Goal: Download file/media

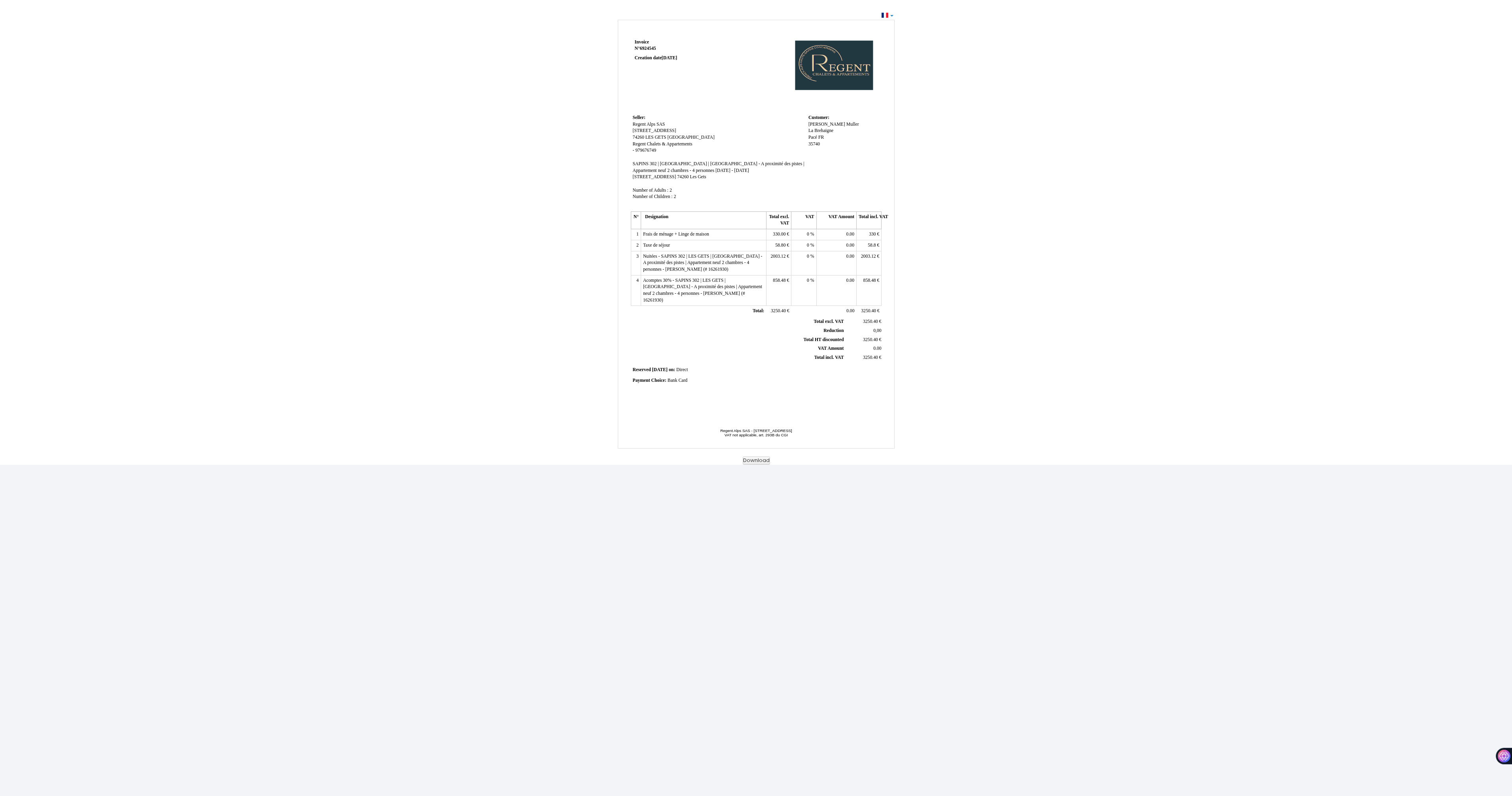
click at [761, 203] on td "Seller: Seller: [GEOGRAPHIC_DATA] [GEOGRAPHIC_DATA] SAS [STREET_ADDRESS][GEOGRA…" at bounding box center [718, 161] width 176 height 96
click at [757, 462] on button "Download" at bounding box center [756, 460] width 27 height 8
click at [353, 32] on div "Invoice Invoice N° 6924545 6924545 Creation date [DATE] Seller: Seller: [GEOGRA…" at bounding box center [756, 238] width 1512 height 455
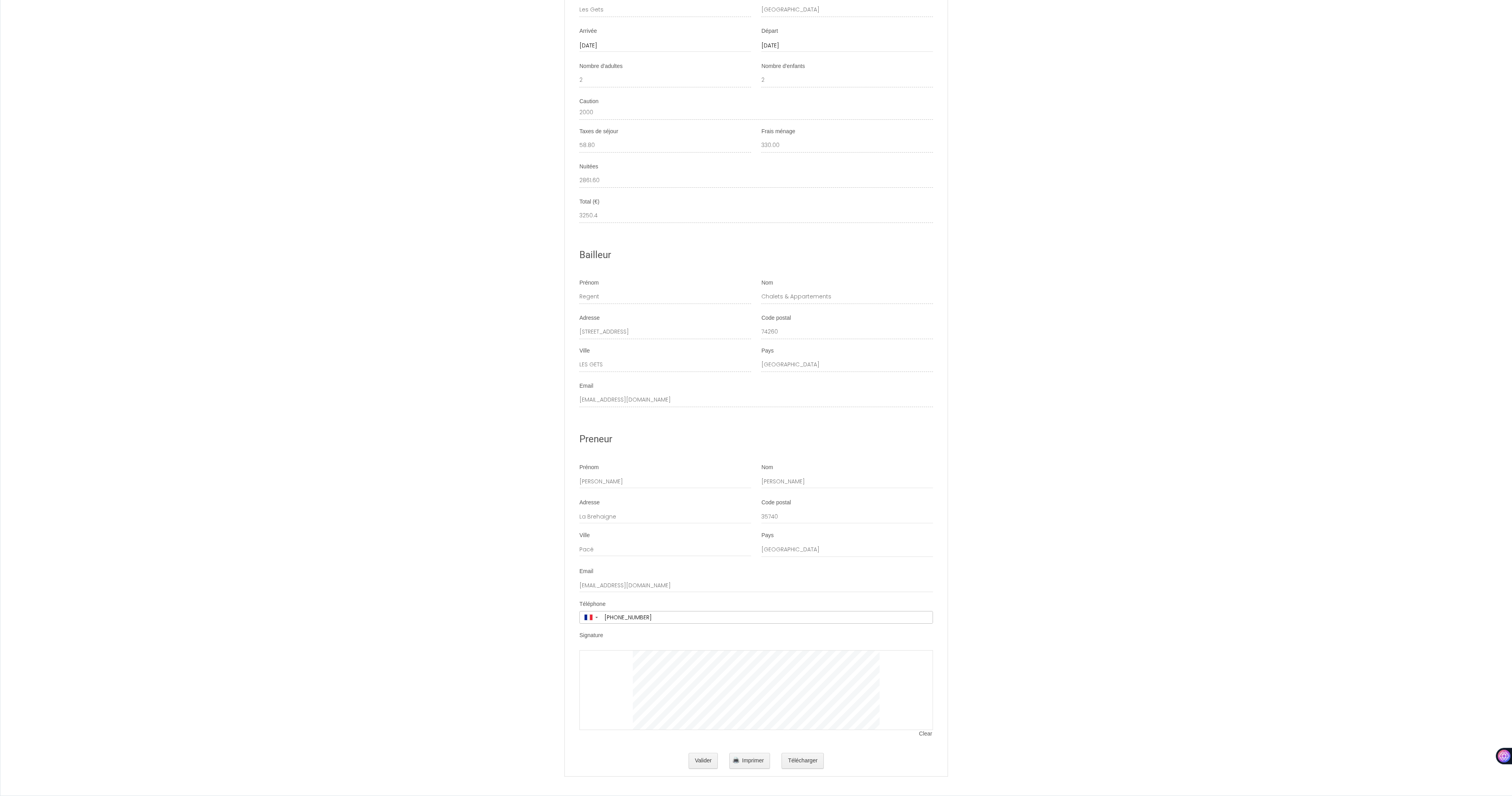
scroll to position [2956, 0]
click at [797, 763] on button "Télécharger" at bounding box center [802, 761] width 42 height 16
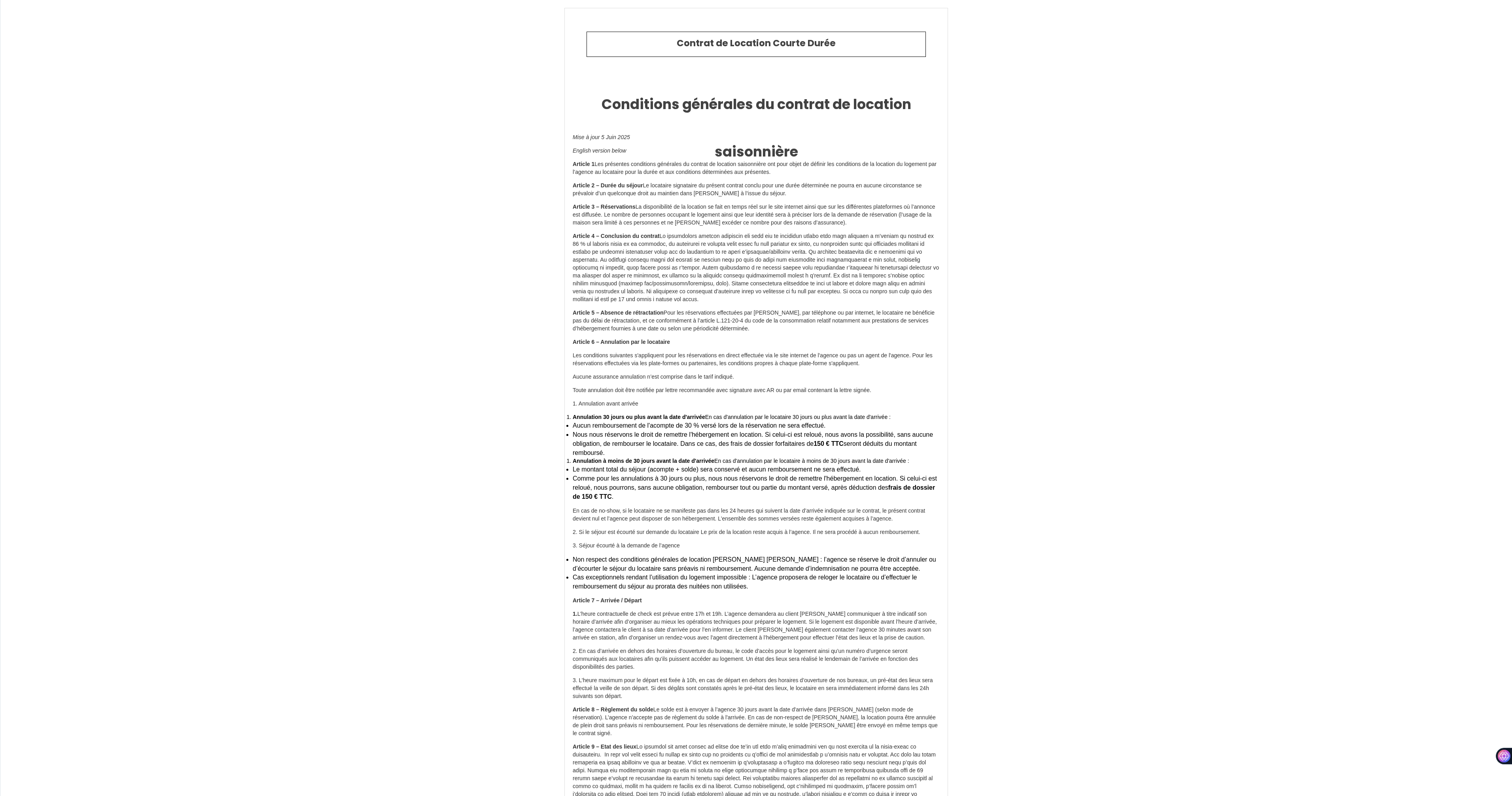
click at [729, 321] on p "Article 5 – Absence de rétractation Pour les réservations effectuées par courri…" at bounding box center [756, 321] width 367 height 23
